Goal: Information Seeking & Learning: Learn about a topic

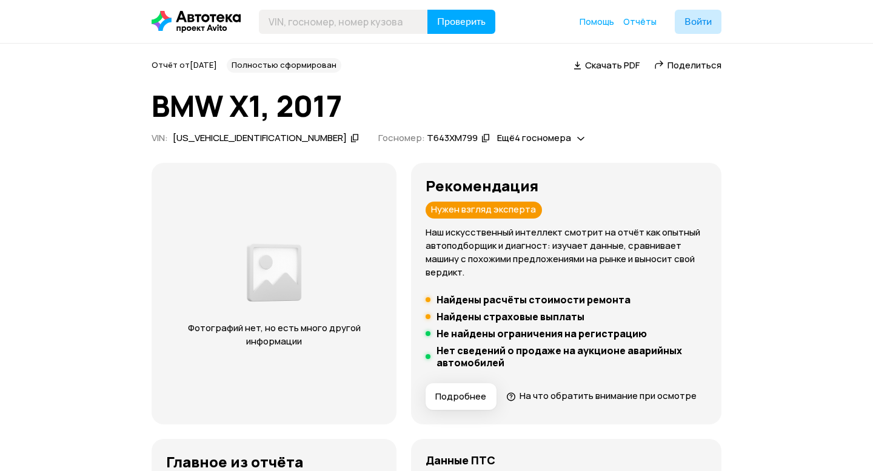
click at [245, 138] on div "[US_VEHICLE_IDENTIFICATION_NUMBER]" at bounding box center [260, 138] width 174 height 13
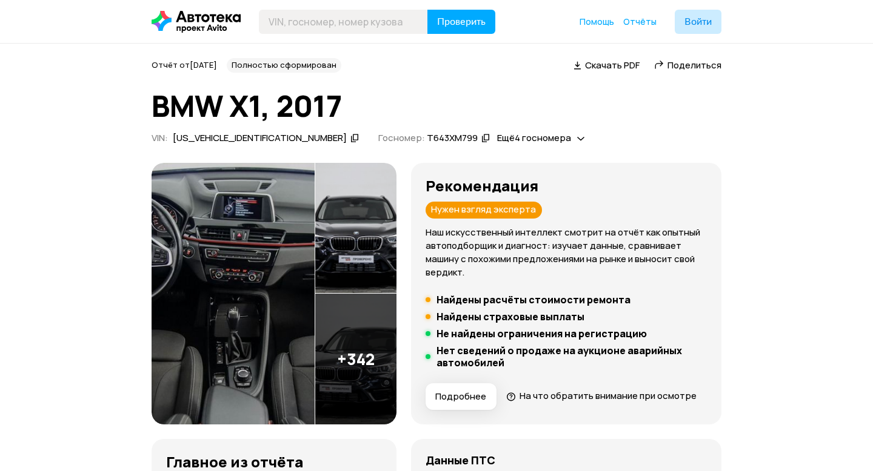
click at [276, 348] on img at bounding box center [233, 294] width 163 height 262
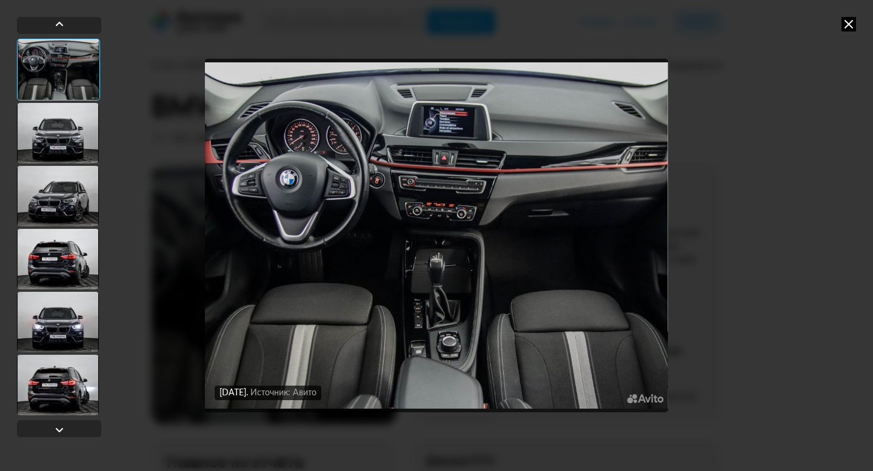
click at [309, 373] on img "Go to Slide 1" at bounding box center [436, 236] width 462 height 354
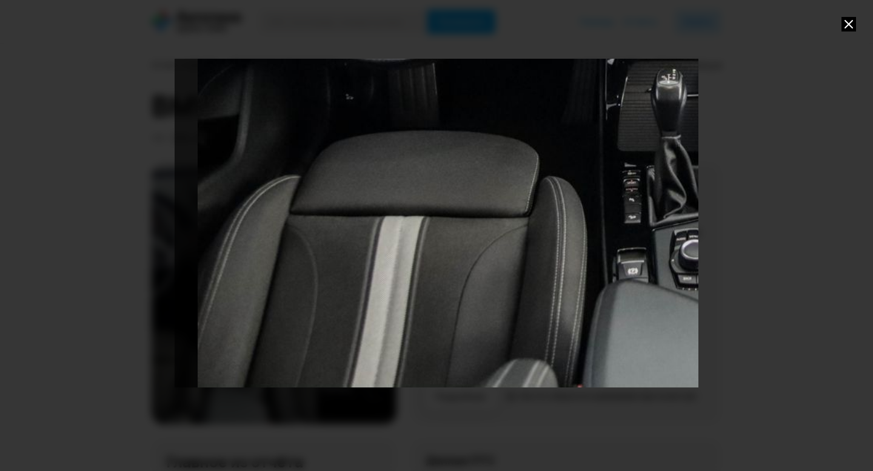
drag, startPoint x: 311, startPoint y: 353, endPoint x: 545, endPoint y: 152, distance: 308.5
click at [545, 152] on div "Go to Slide 1" at bounding box center [668, 33] width 1047 height 707
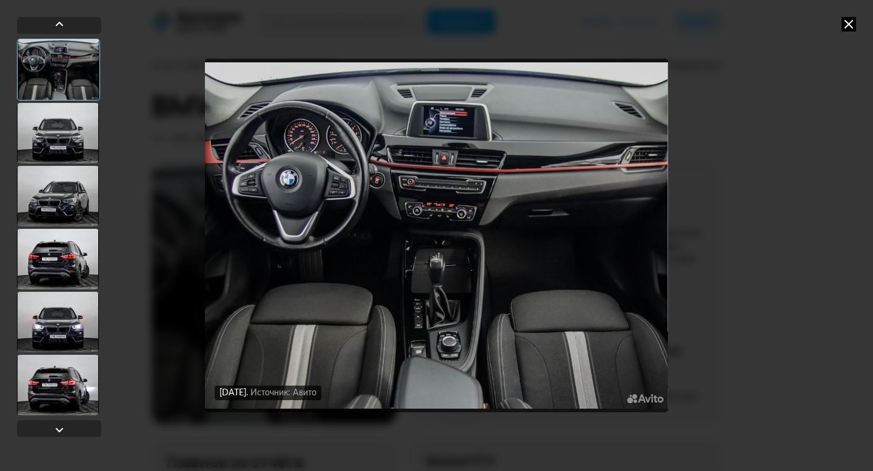
click at [67, 148] on div at bounding box center [58, 133] width 82 height 61
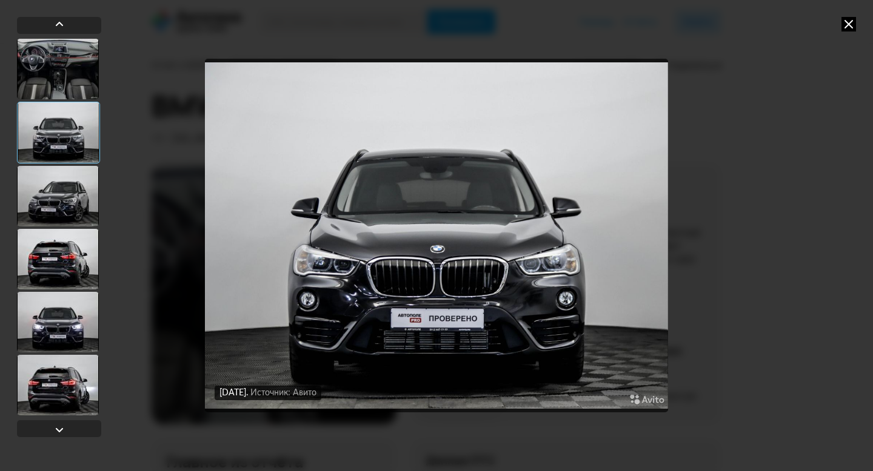
click at [67, 170] on div at bounding box center [58, 196] width 82 height 61
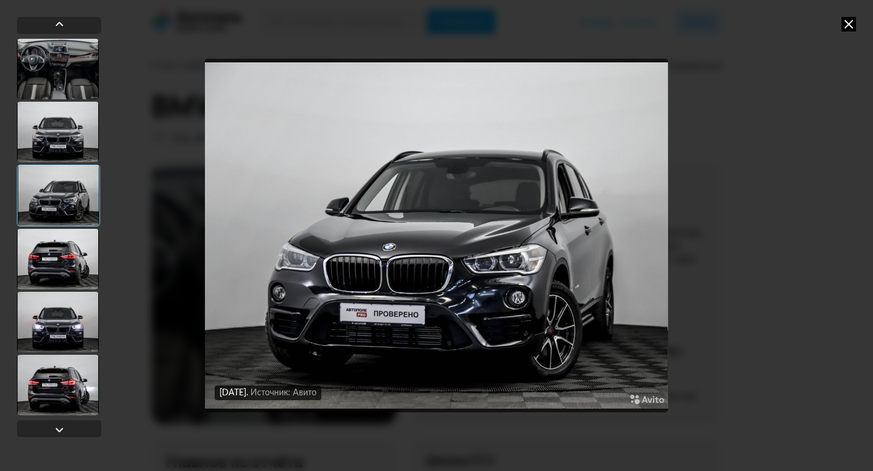
click at [58, 245] on div at bounding box center [58, 259] width 82 height 61
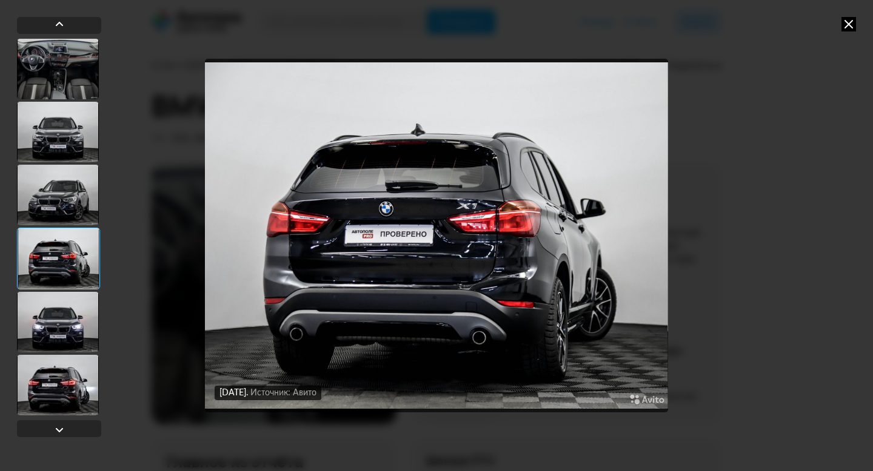
click at [61, 320] on div at bounding box center [58, 322] width 82 height 61
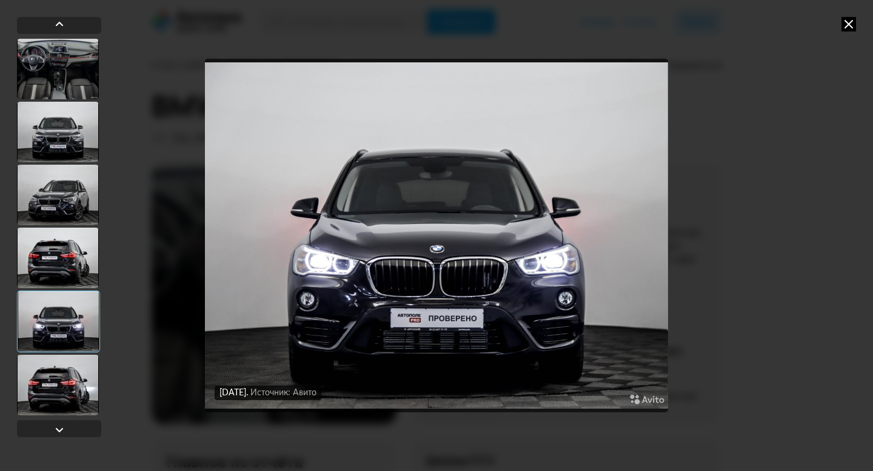
click at [65, 375] on div at bounding box center [58, 385] width 82 height 61
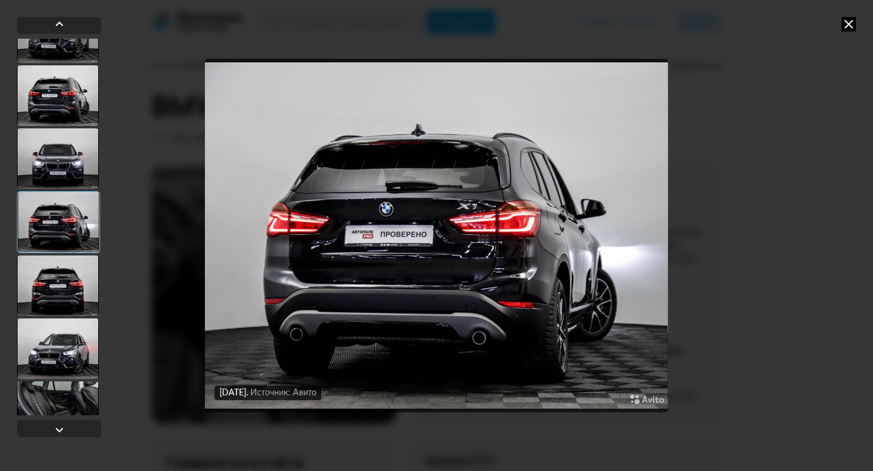
scroll to position [170, 0]
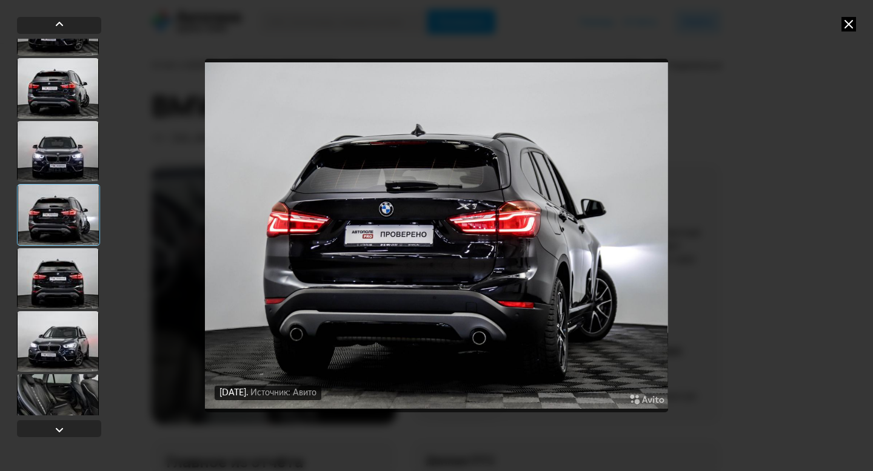
click at [66, 283] on div at bounding box center [58, 278] width 82 height 61
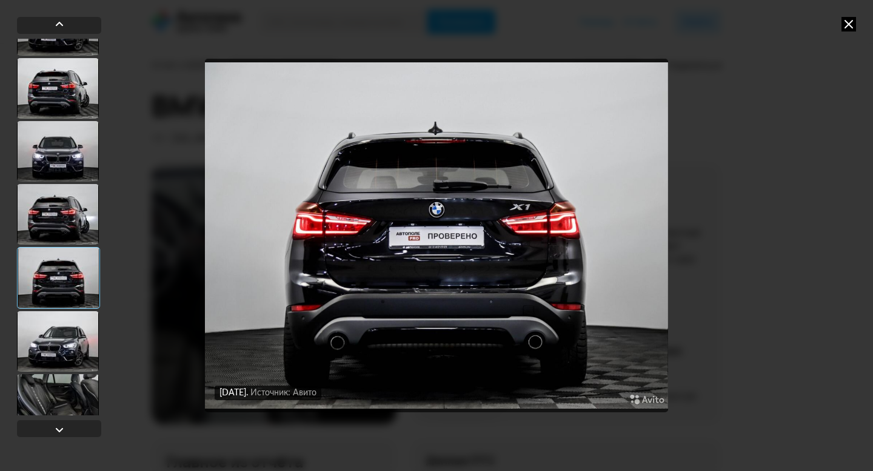
click at [69, 345] on div at bounding box center [58, 341] width 82 height 61
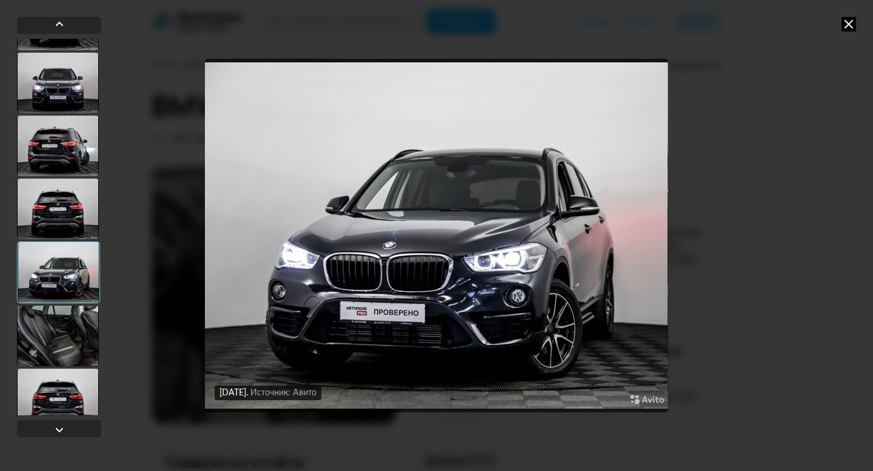
scroll to position [240, 0]
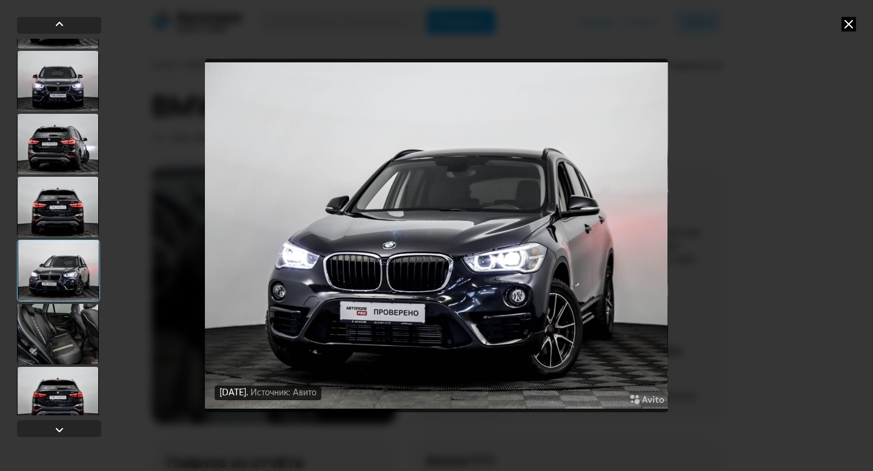
click at [70, 338] on div at bounding box center [58, 334] width 82 height 61
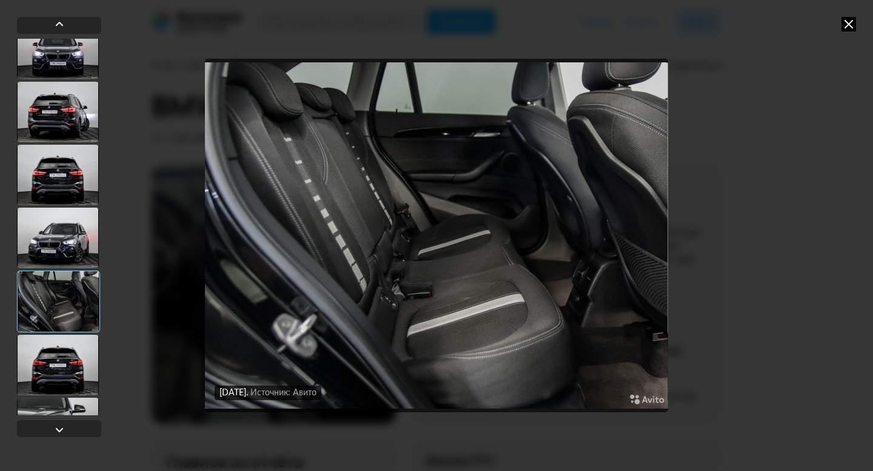
scroll to position [274, 0]
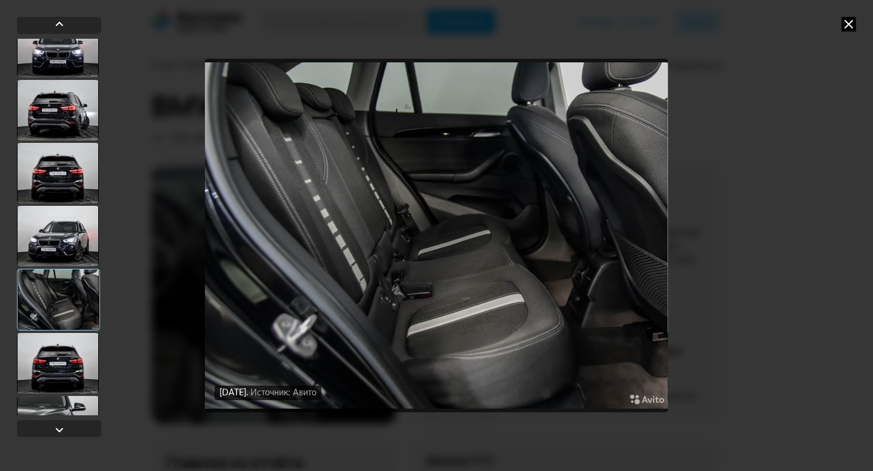
click at [73, 351] on div at bounding box center [58, 363] width 82 height 61
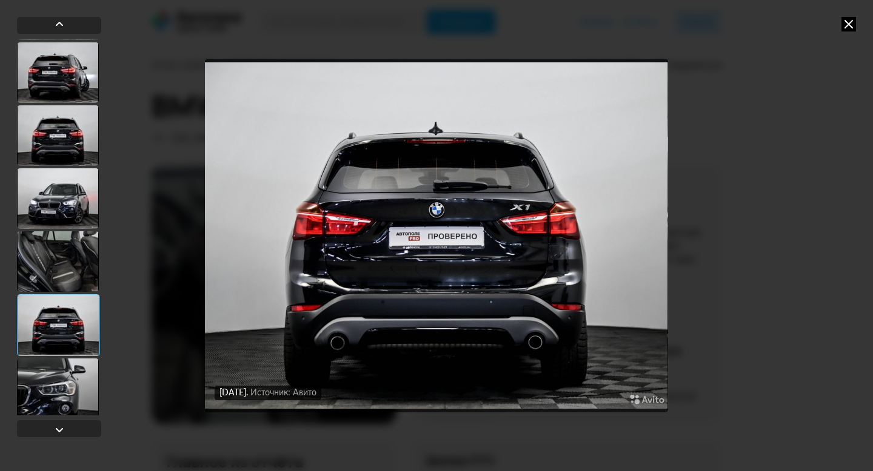
scroll to position [333, 0]
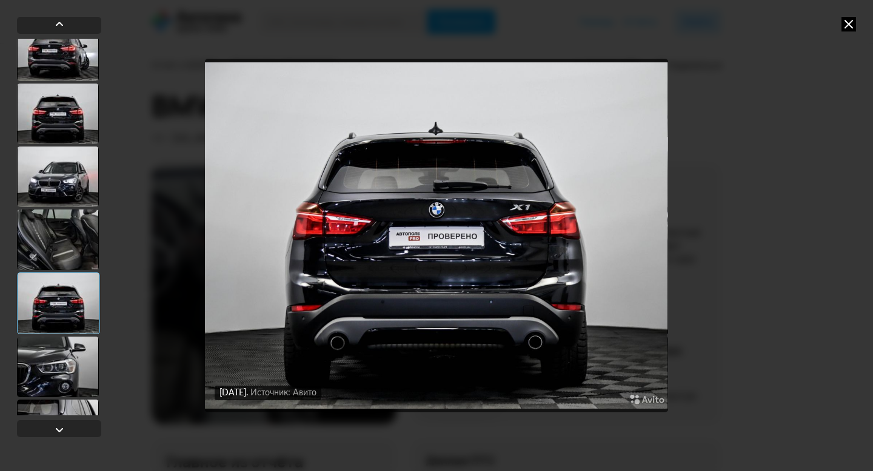
click at [72, 369] on div at bounding box center [58, 367] width 82 height 61
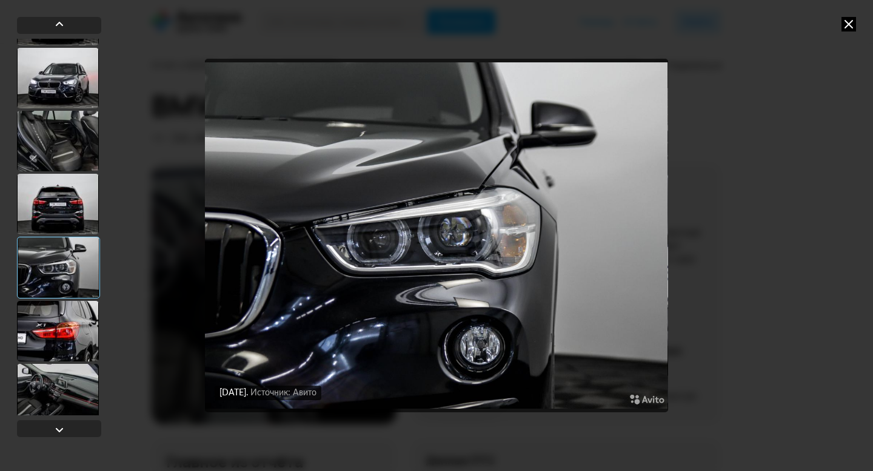
scroll to position [444, 0]
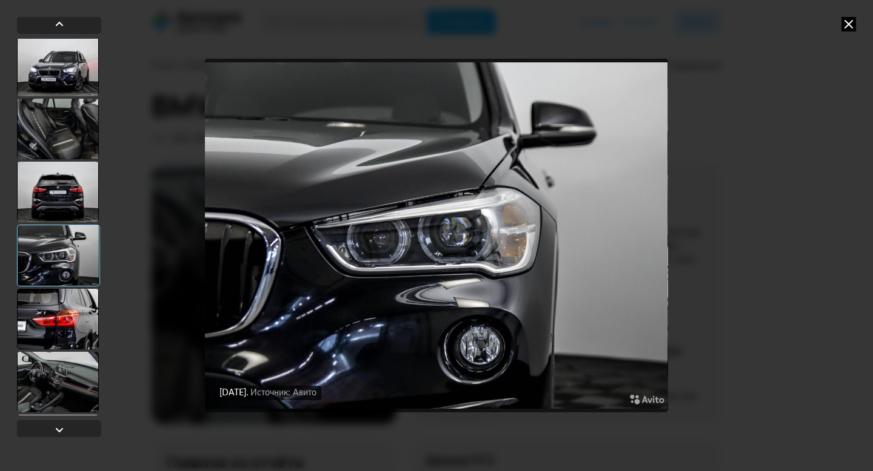
click at [72, 313] on div at bounding box center [58, 319] width 82 height 61
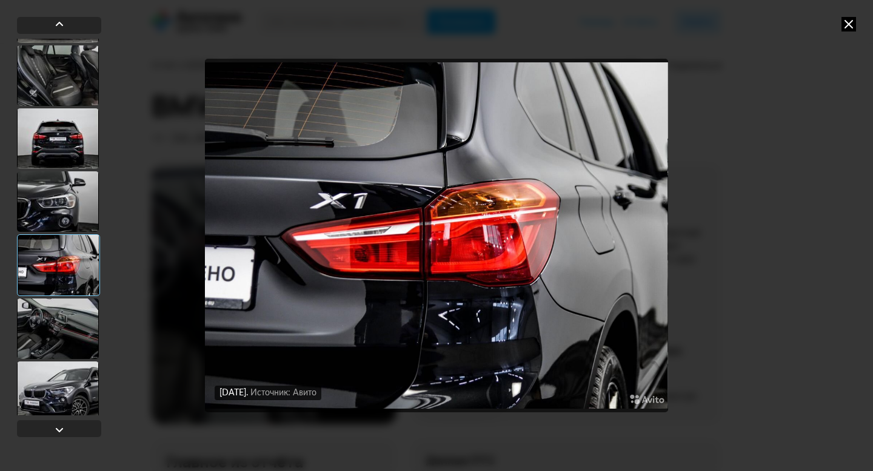
scroll to position [507, 0]
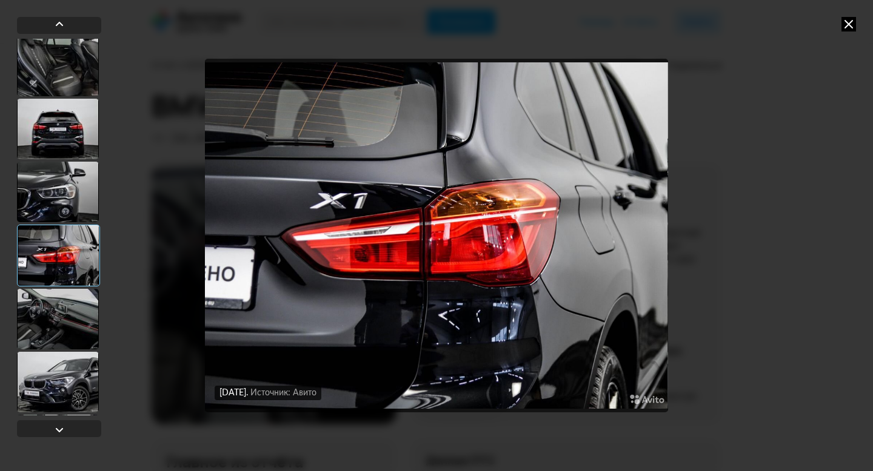
click at [72, 313] on div at bounding box center [58, 319] width 82 height 61
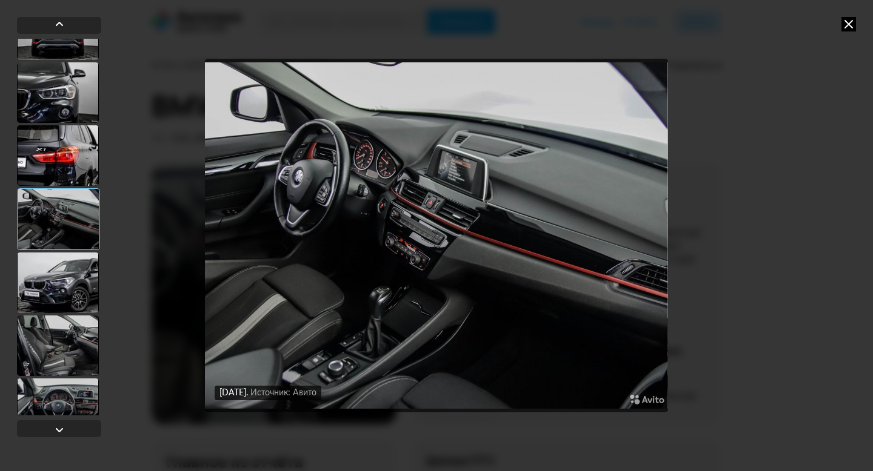
scroll to position [618, 0]
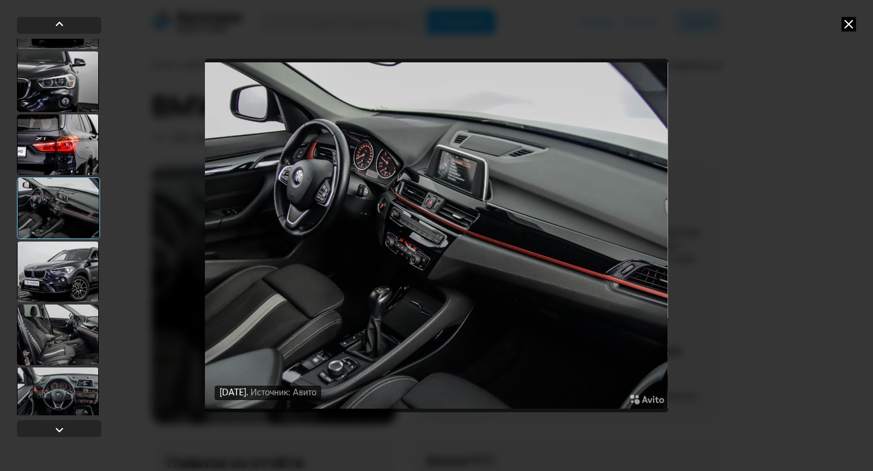
click at [61, 268] on div at bounding box center [58, 272] width 82 height 61
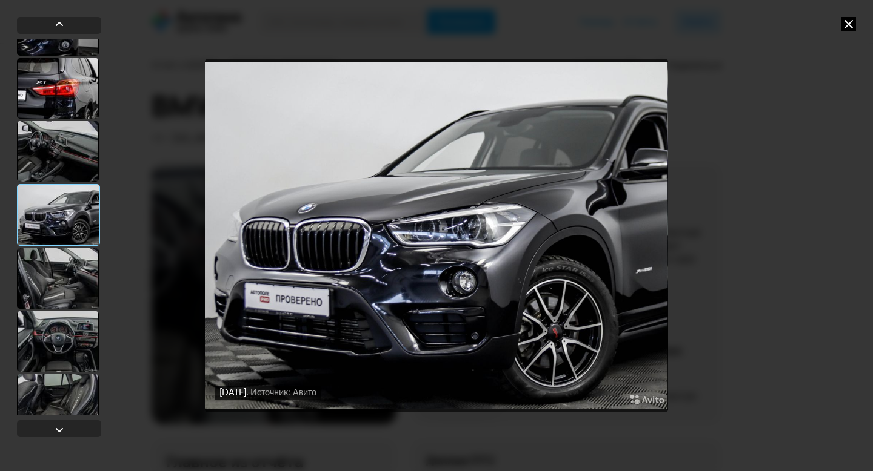
scroll to position [677, 0]
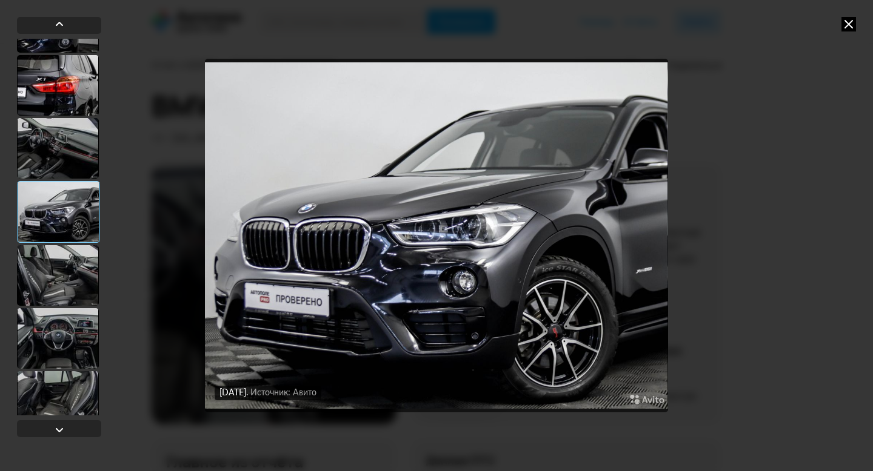
click at [67, 287] on div at bounding box center [58, 275] width 82 height 61
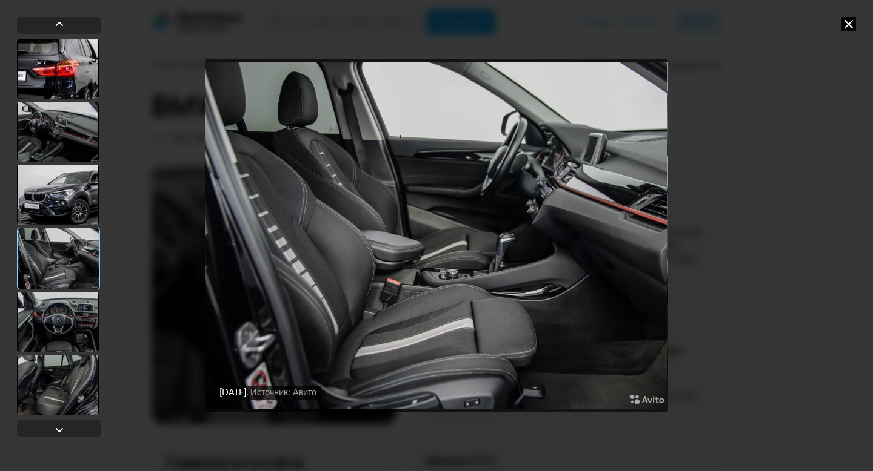
scroll to position [700, 0]
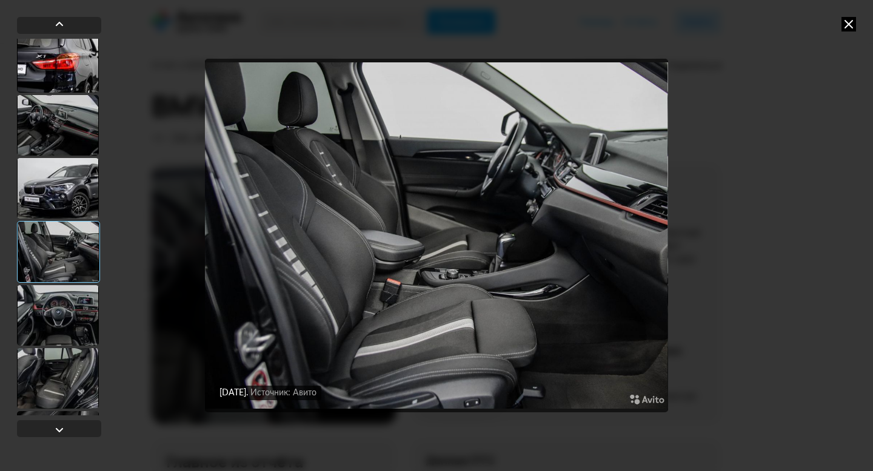
click at [67, 306] on div at bounding box center [58, 315] width 82 height 61
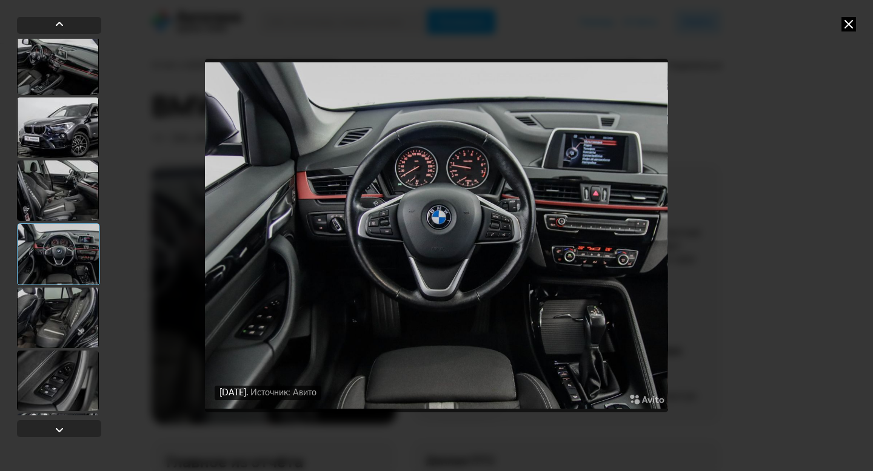
scroll to position [765, 0]
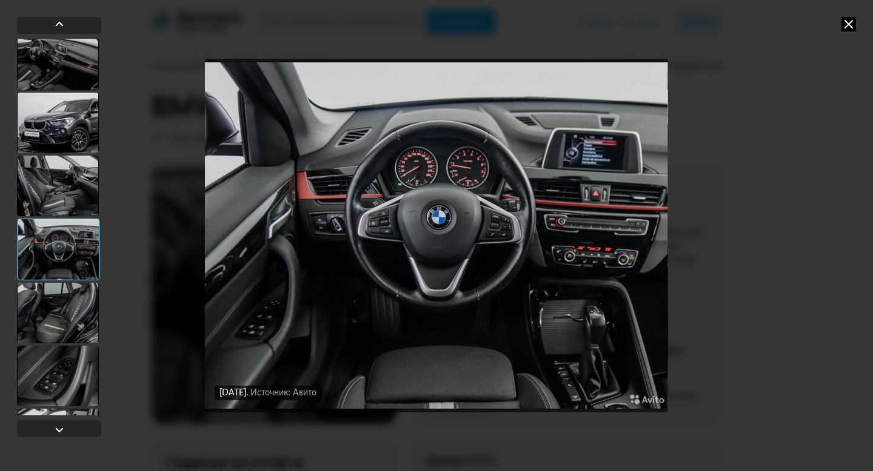
click at [79, 316] on div at bounding box center [58, 313] width 82 height 61
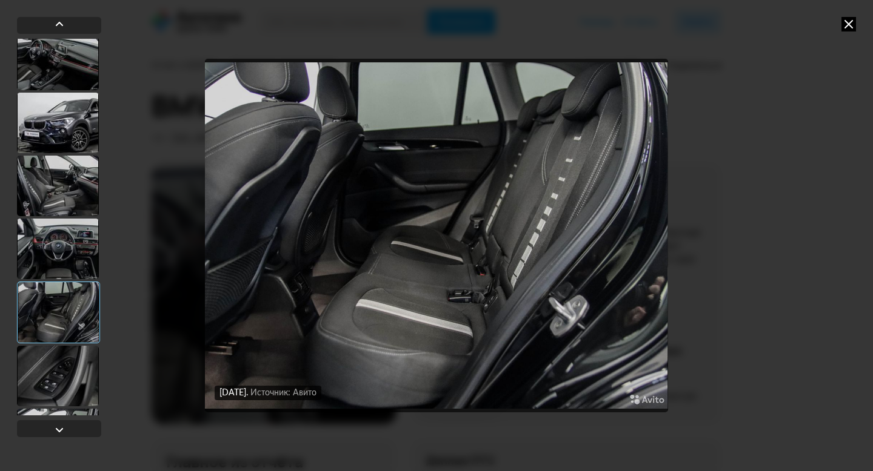
click at [61, 373] on div at bounding box center [58, 376] width 82 height 61
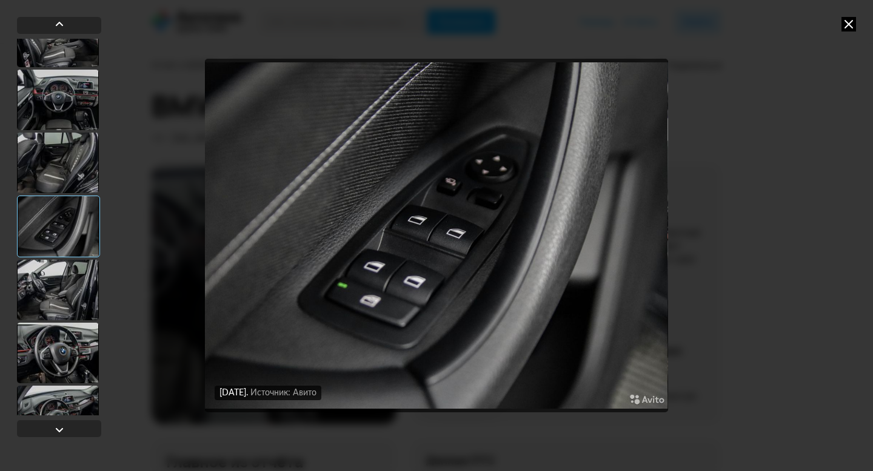
scroll to position [917, 0]
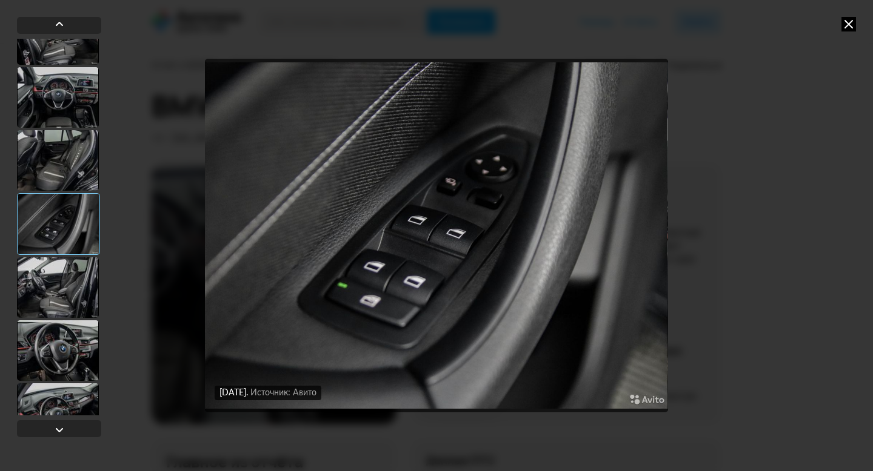
click at [59, 295] on div at bounding box center [58, 288] width 82 height 61
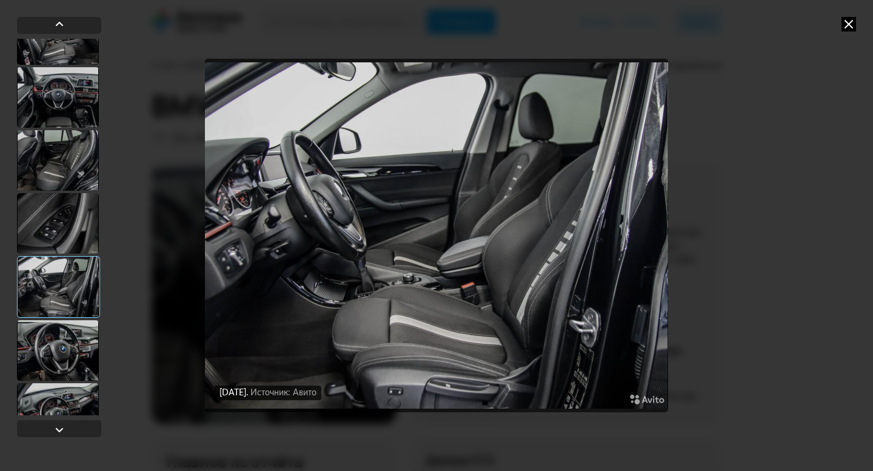
click at [64, 336] on div at bounding box center [58, 351] width 82 height 61
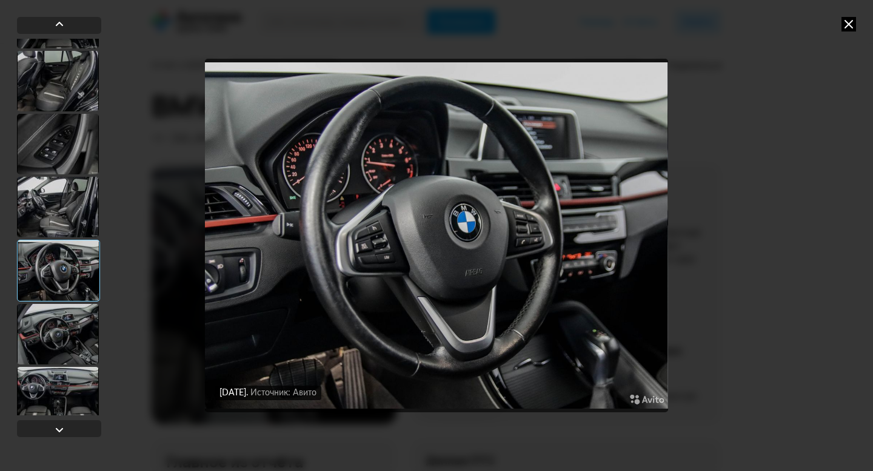
scroll to position [999, 0]
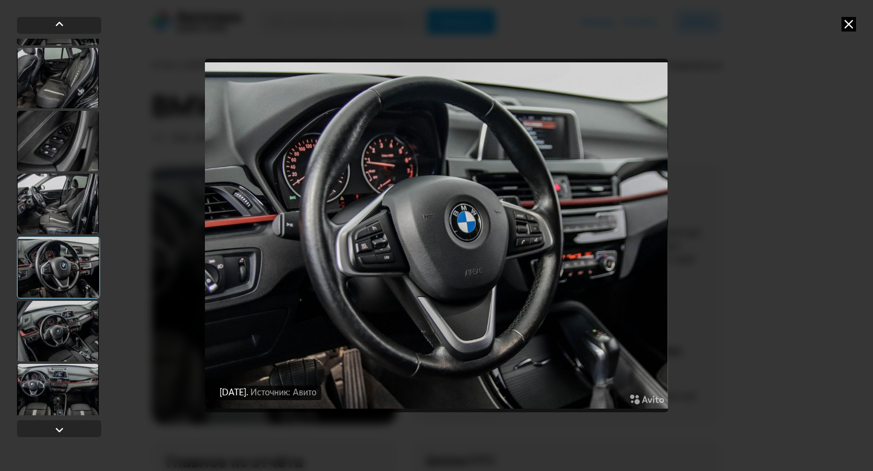
click at [69, 322] on div at bounding box center [58, 331] width 82 height 61
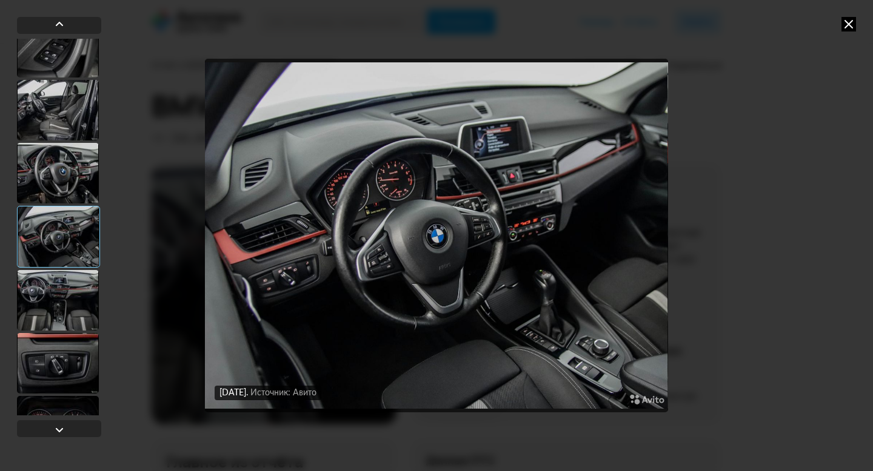
scroll to position [1127, 0]
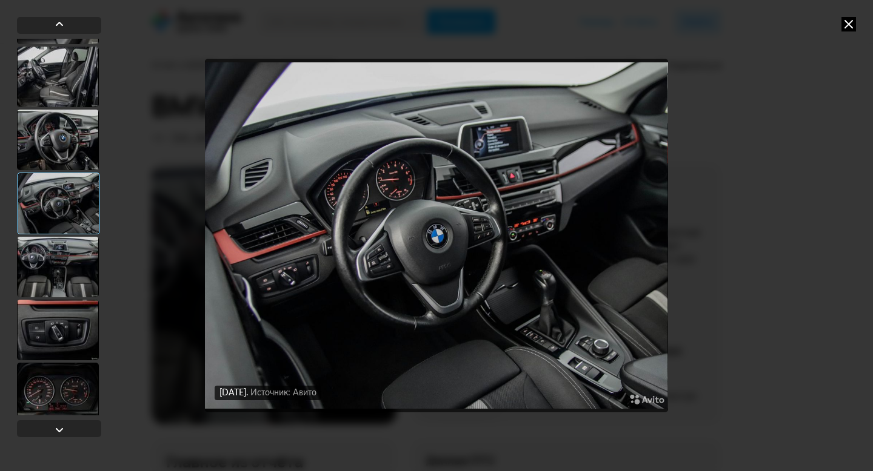
click at [67, 282] on div at bounding box center [58, 267] width 82 height 61
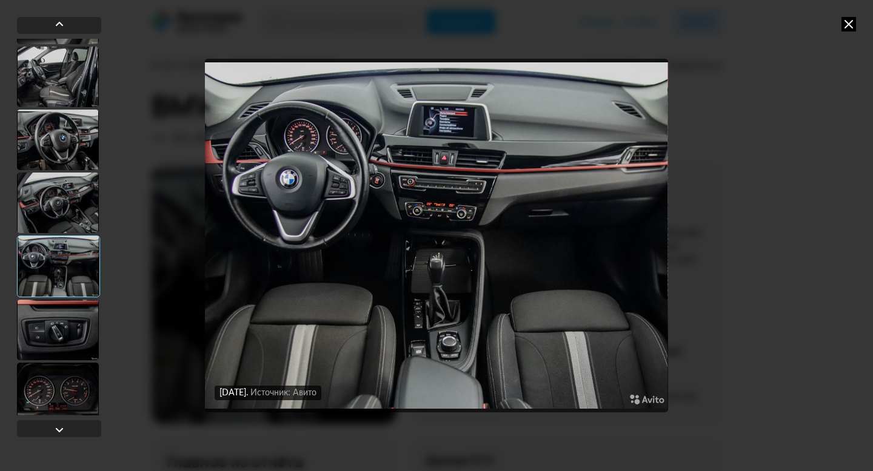
click at [72, 324] on div at bounding box center [58, 330] width 82 height 61
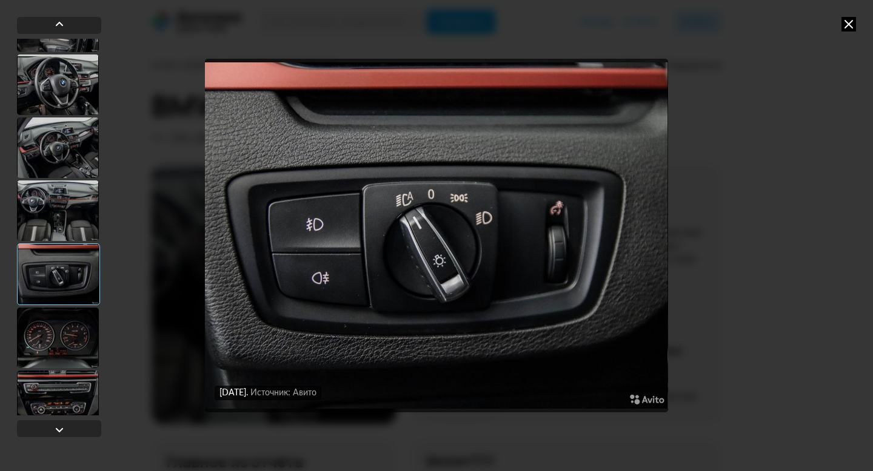
scroll to position [1182, 0]
click at [70, 333] on div at bounding box center [58, 337] width 82 height 61
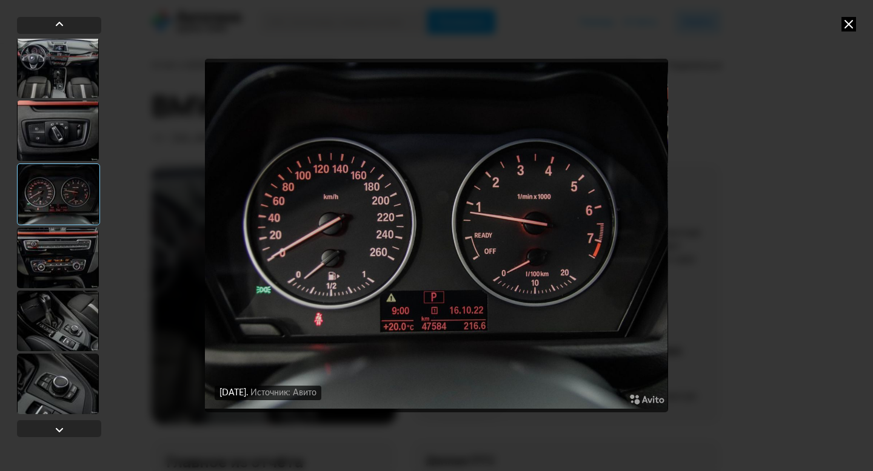
scroll to position [1341, 0]
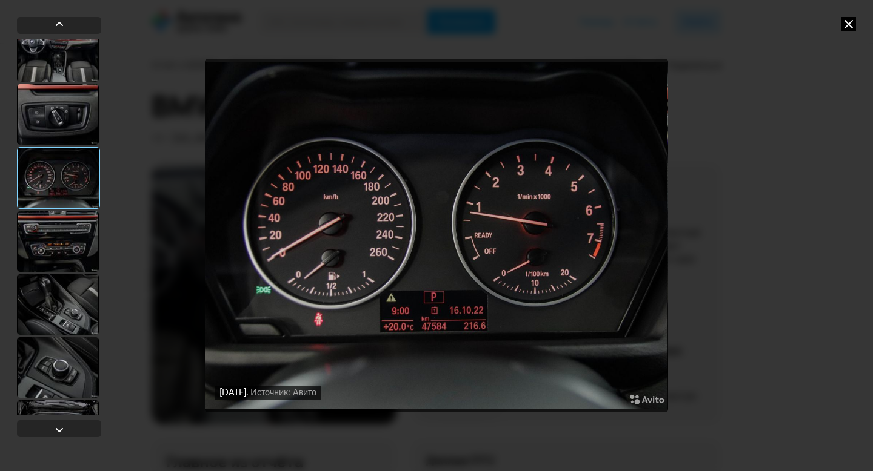
click at [65, 259] on div at bounding box center [58, 242] width 82 height 61
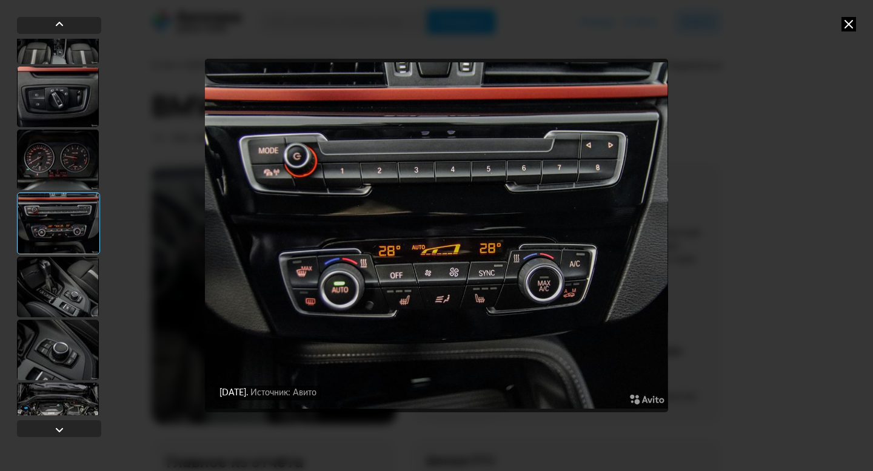
scroll to position [1368, 0]
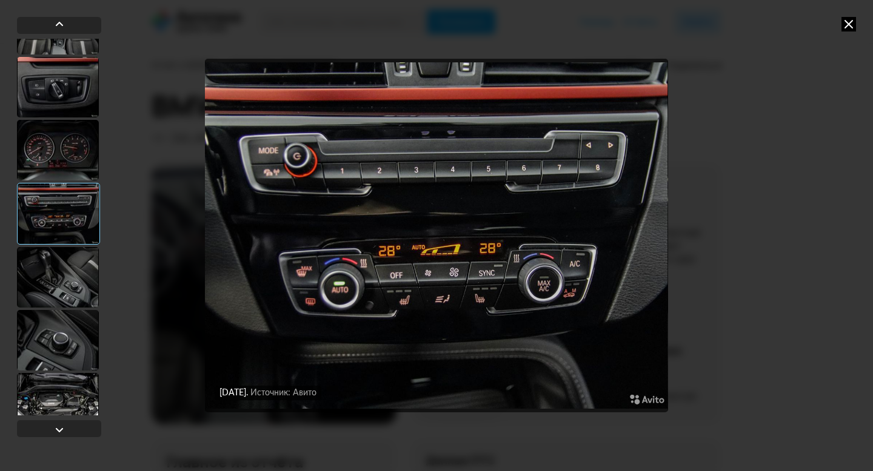
click at [65, 268] on div at bounding box center [58, 277] width 82 height 61
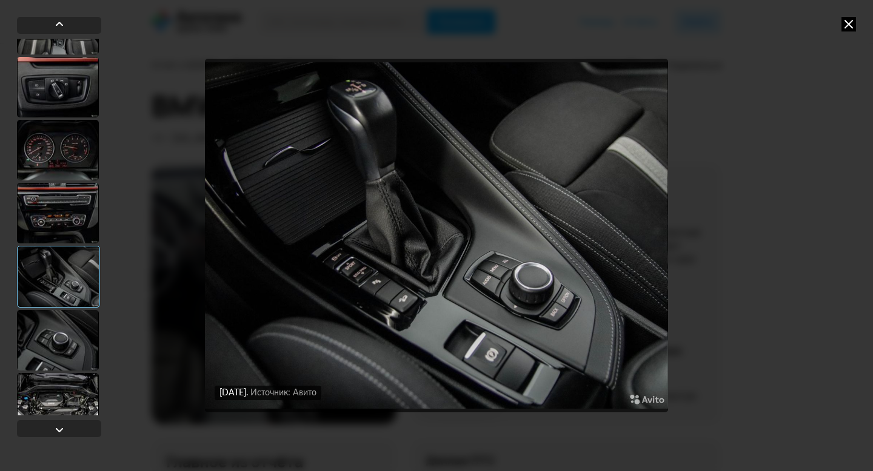
click at [68, 336] on div at bounding box center [58, 340] width 82 height 61
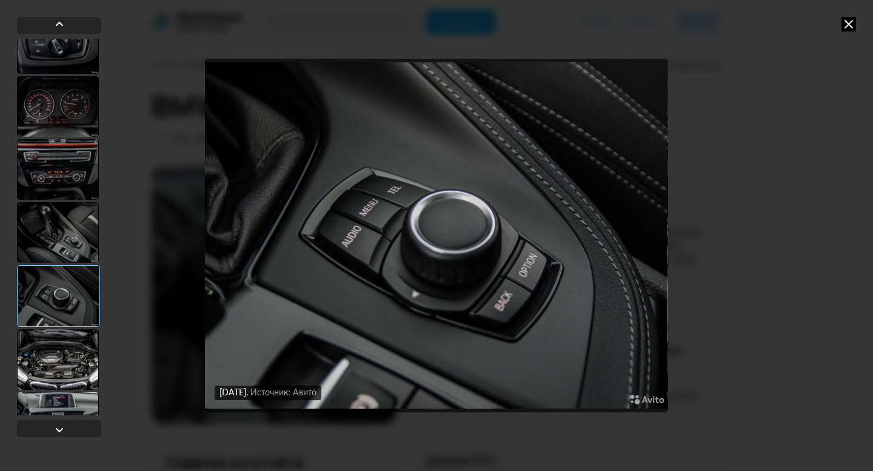
scroll to position [1440, 0]
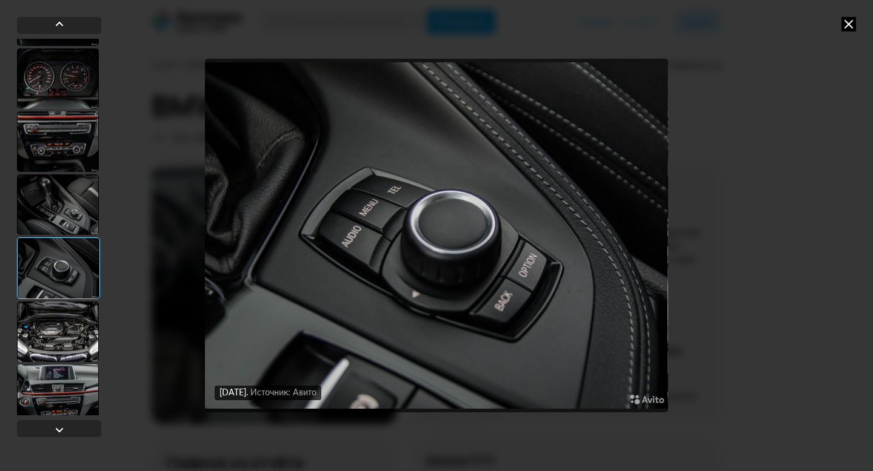
click at [68, 333] on div at bounding box center [58, 332] width 82 height 61
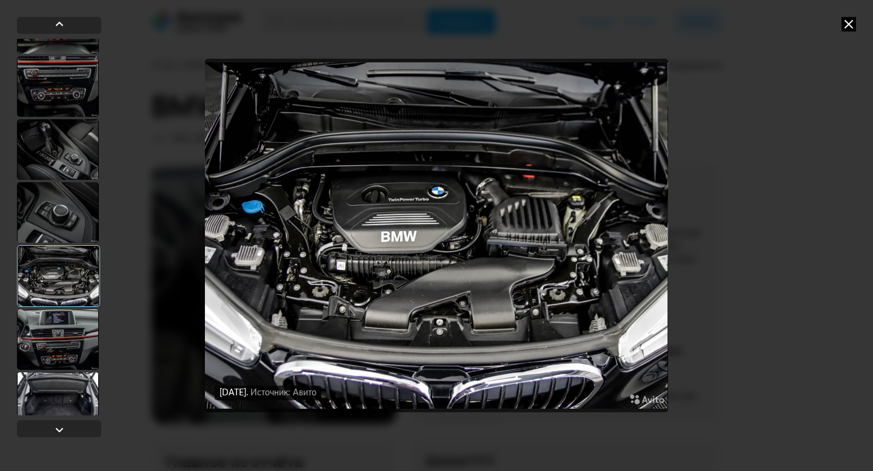
scroll to position [1509, 0]
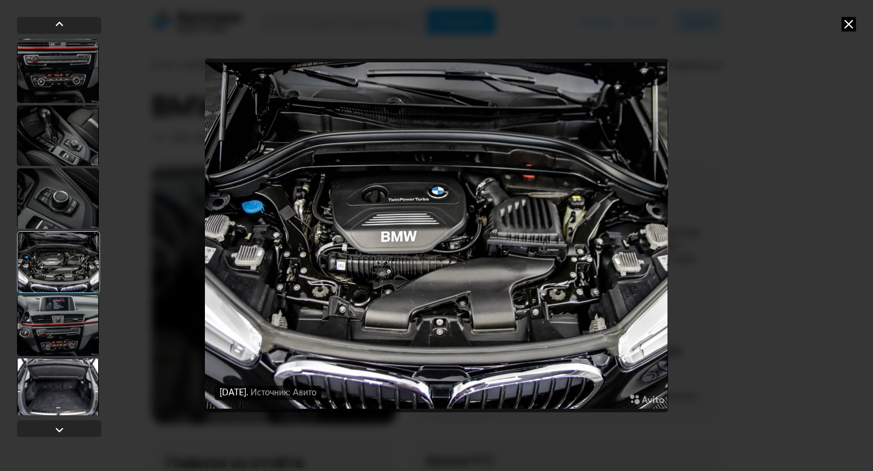
click at [68, 327] on div at bounding box center [58, 326] width 82 height 61
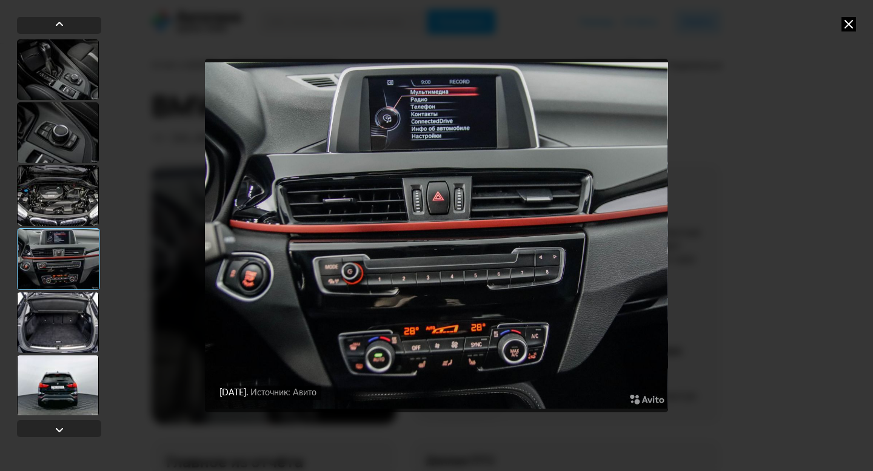
scroll to position [1576, 0]
click at [65, 309] on div at bounding box center [58, 322] width 82 height 61
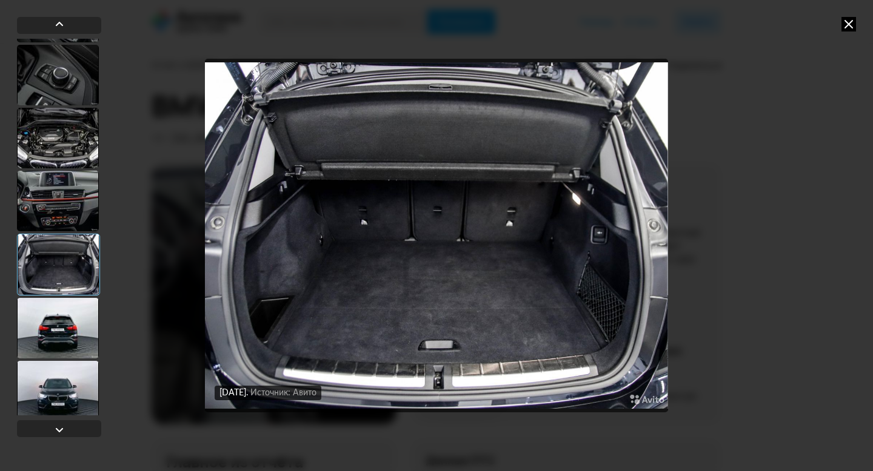
scroll to position [1634, 0]
click at [70, 313] on div at bounding box center [58, 327] width 82 height 61
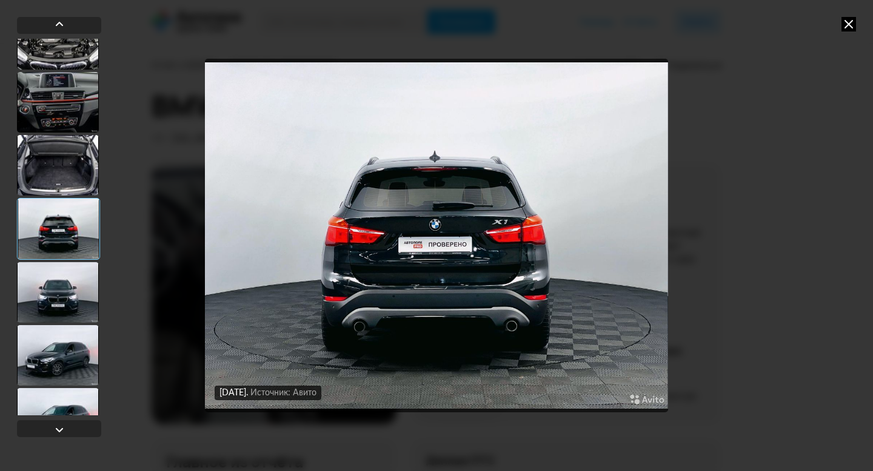
scroll to position [1738, 0]
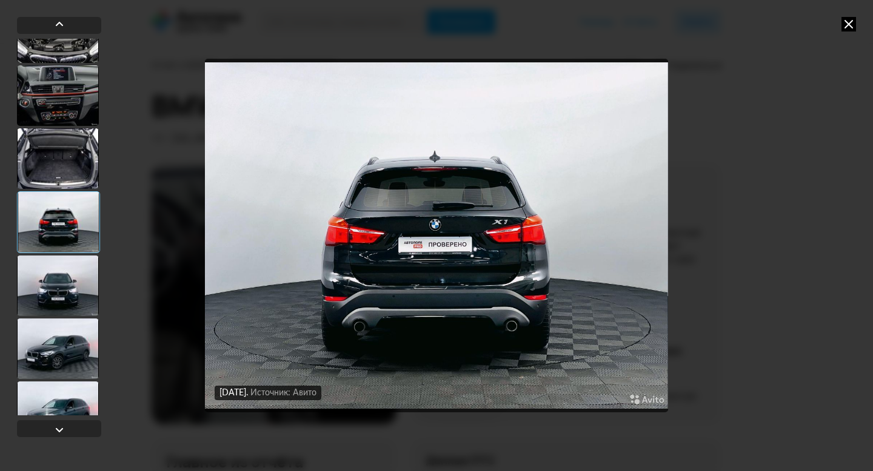
click at [72, 301] on div at bounding box center [58, 286] width 82 height 61
